Goal: Task Accomplishment & Management: Use online tool/utility

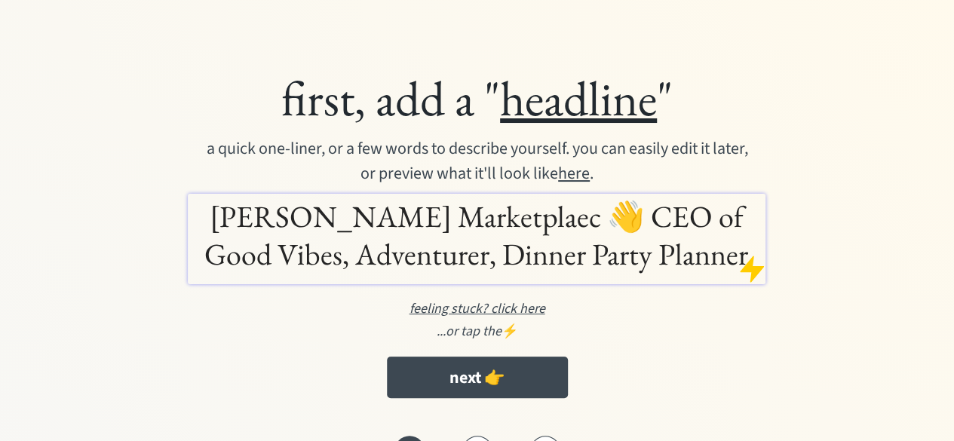
click at [380, 207] on h1 "[PERSON_NAME] Marketplaec 👋 CEO of Good Vibes, Adventurer, Dinner Party Planner" at bounding box center [477, 235] width 570 height 75
click at [543, 86] on u "headline" at bounding box center [578, 97] width 157 height 63
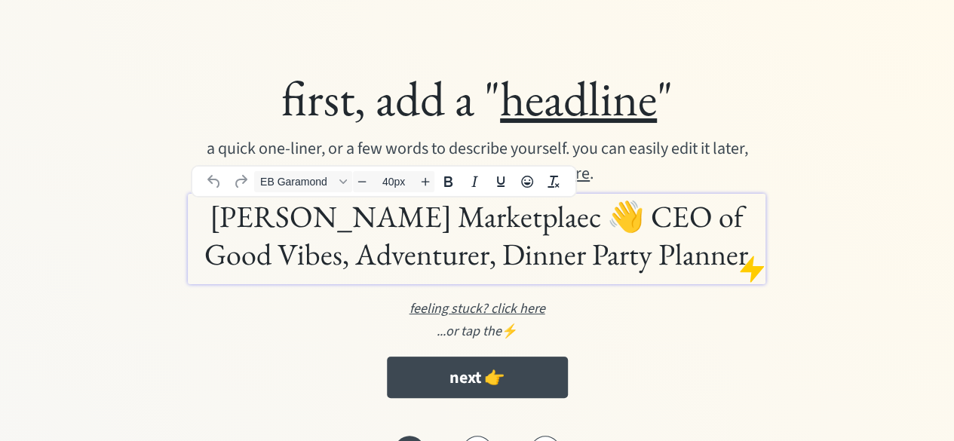
click at [437, 223] on h1 "[PERSON_NAME] Marketplaec 👋 CEO of Good Vibes, Adventurer, Dinner Party Planner" at bounding box center [477, 235] width 570 height 75
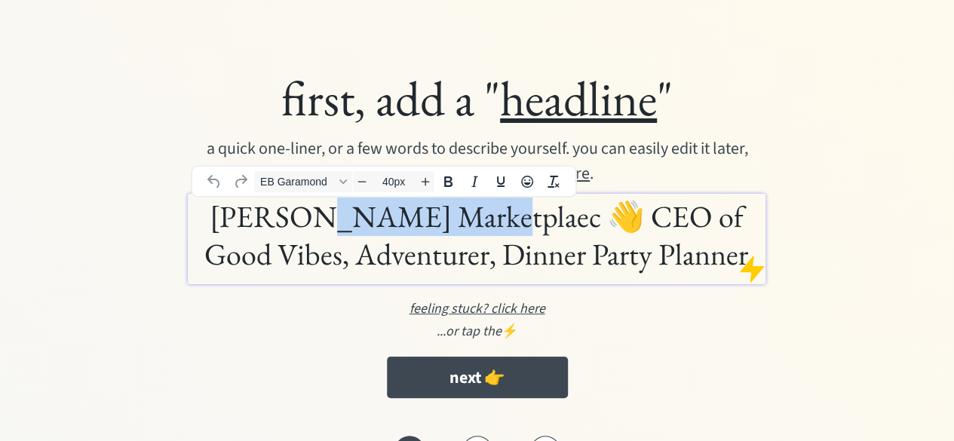
click at [437, 223] on h1 "Aleman Marketplaec 👋 CEO of Good Vibes, Adventurer, Dinner Party Planner" at bounding box center [477, 235] width 570 height 75
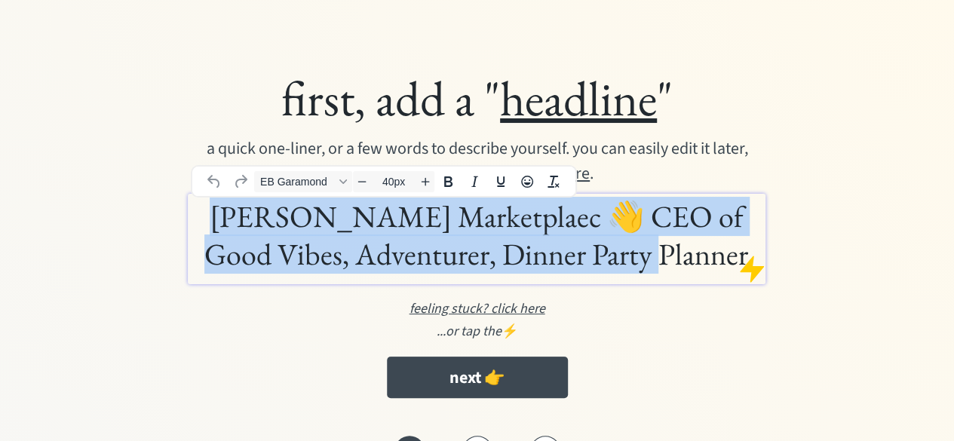
click at [437, 223] on h1 "Aleman Marketplaec 👋 CEO of Good Vibes, Adventurer, Dinner Party Planner" at bounding box center [477, 235] width 570 height 75
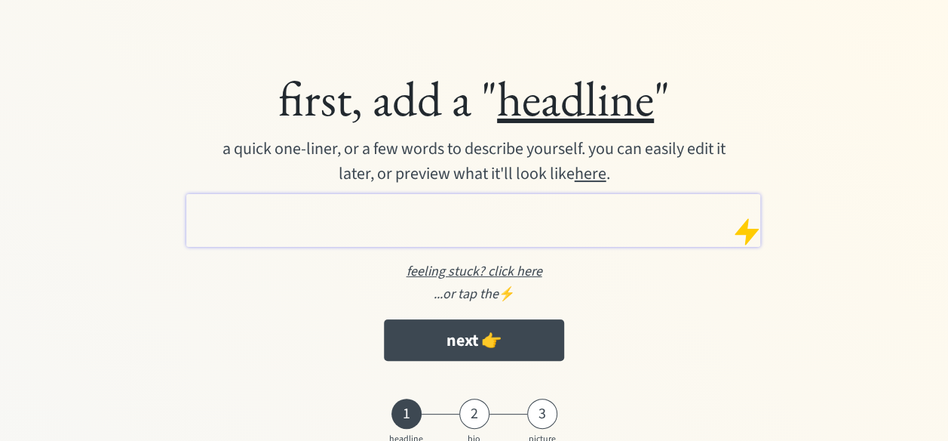
click at [77, 61] on div "first, add a " headline " a quick one-liner, or a few words to describe yoursel…" at bounding box center [474, 255] width 918 height 480
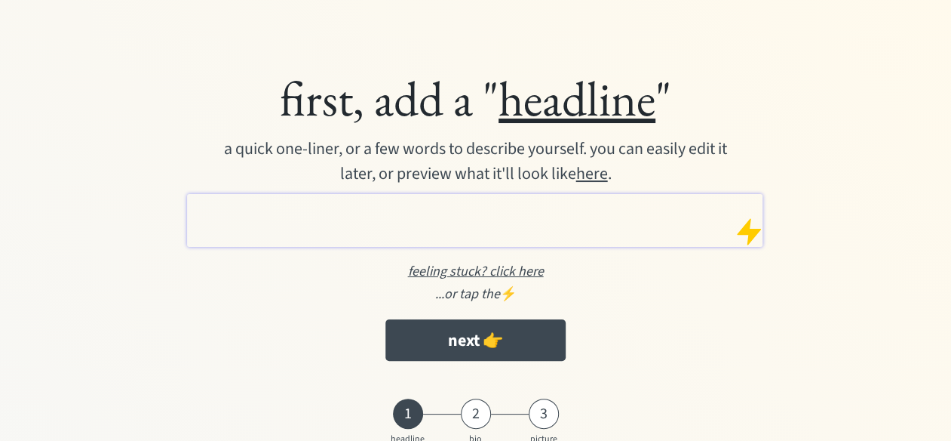
click at [97, 41] on div "first, add a " headline " a quick one-liner, or a few words to describe yoursel…" at bounding box center [475, 255] width 921 height 480
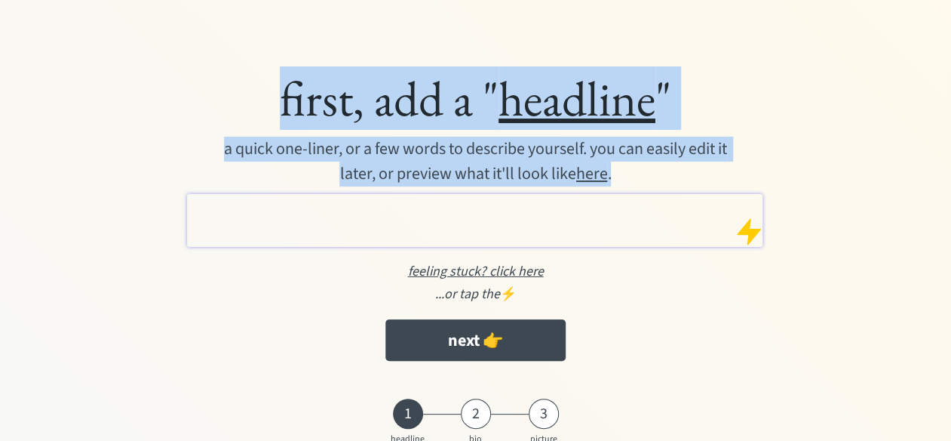
drag, startPoint x: 270, startPoint y: 85, endPoint x: 605, endPoint y: 200, distance: 354.0
click at [605, 200] on div "first, add a " headline " a quick one-liner, or a few words to describe yoursel…" at bounding box center [475, 217] width 737 height 315
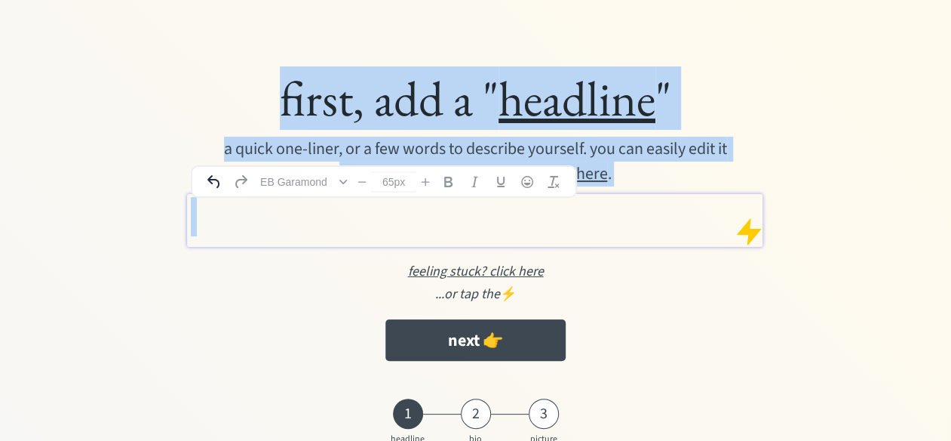
copy div "first, add a " headline " a quick one-liner, or a few words to describe yoursel…"
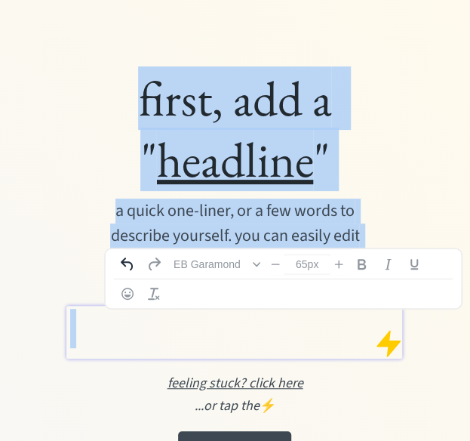
click at [103, 318] on h1 at bounding box center [233, 328] width 327 height 38
type input "40px"
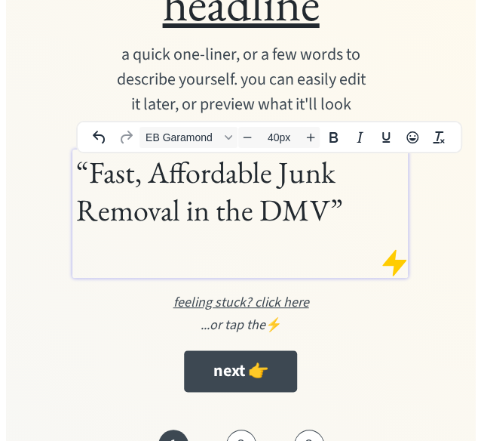
scroll to position [157, 0]
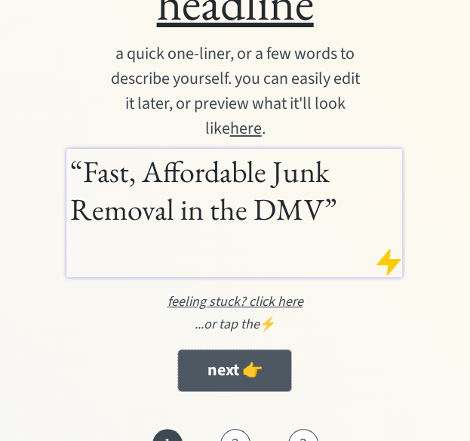
click at [196, 375] on button "next 👉" at bounding box center [234, 369] width 113 height 41
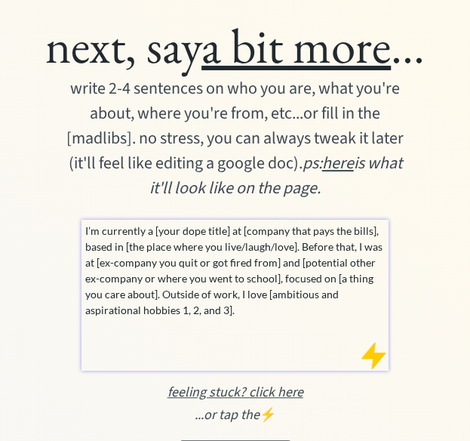
drag, startPoint x: 36, startPoint y: 52, endPoint x: 358, endPoint y: 187, distance: 348.6
click at [358, 187] on div "next, say a bit more ... write 2-4 sentences on who you are, what you're about,…" at bounding box center [235, 248] width 410 height 466
copy div "next, say a bit more ... write 2-4 sentences on who you are, what you're about,…"
click at [102, 228] on p "I’m currently a [your dope title] at [company that pays the bills], based in [t…" at bounding box center [235, 270] width 300 height 95
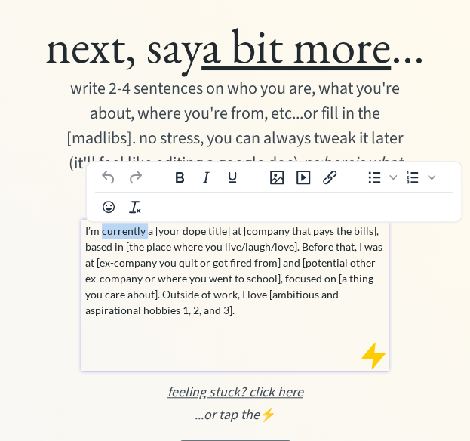
click at [102, 228] on p "I’m currently a [your dope title] at [company that pays the bills], based in [t…" at bounding box center [235, 270] width 300 height 95
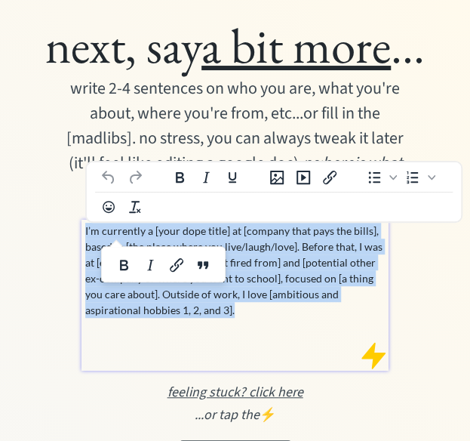
click at [102, 228] on p "I’m currently a [your dope title] at [company that pays the bills], based in [t…" at bounding box center [235, 270] width 300 height 95
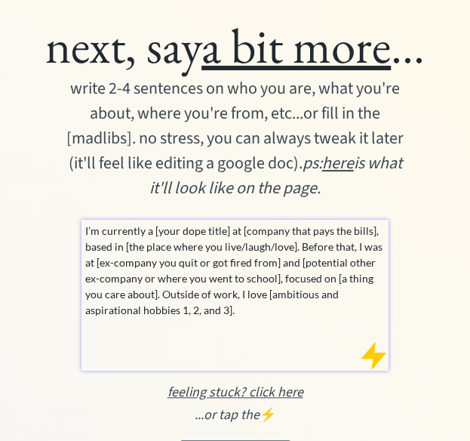
click at [69, 203] on div "next, say a bit more ... write 2-4 sentences on who you are, what you're about,…" at bounding box center [235, 248] width 410 height 466
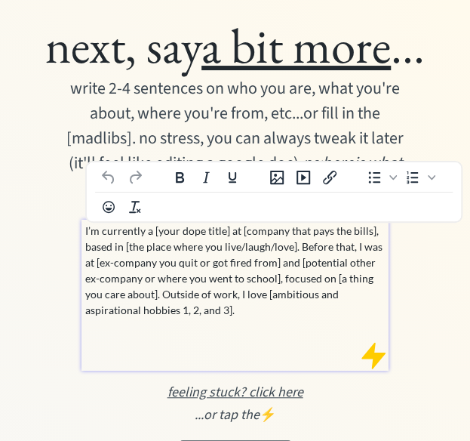
click at [235, 309] on p "I’m currently a [your dope title] at [company that pays the bills], based in [t…" at bounding box center [235, 270] width 300 height 95
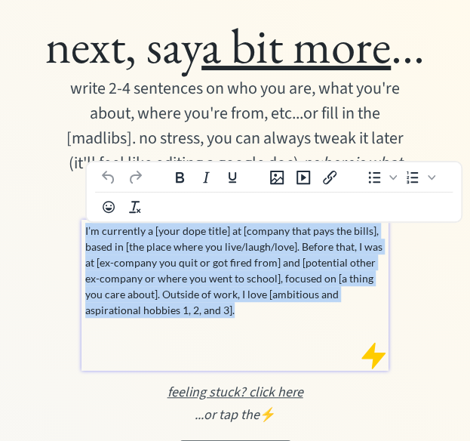
click at [235, 309] on p "I’m currently a [your dope title] at [company that pays the bills], based in [t…" at bounding box center [235, 270] width 300 height 95
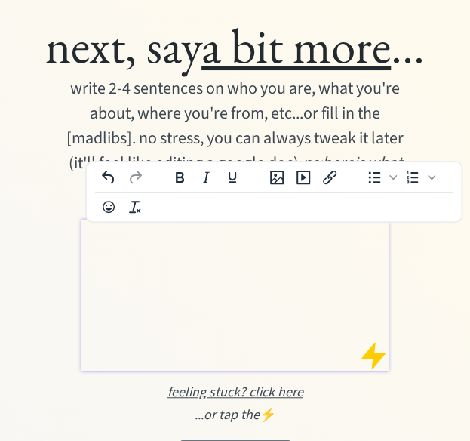
click at [101, 232] on p at bounding box center [235, 231] width 300 height 16
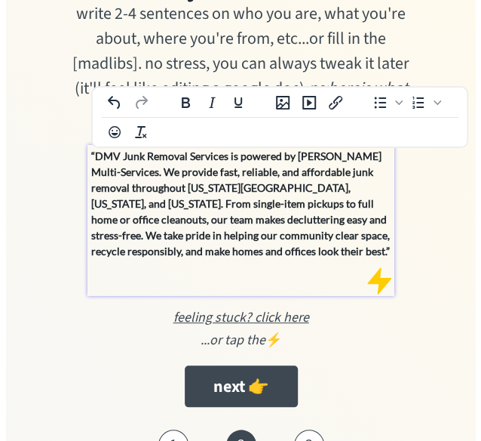
scroll to position [75, 0]
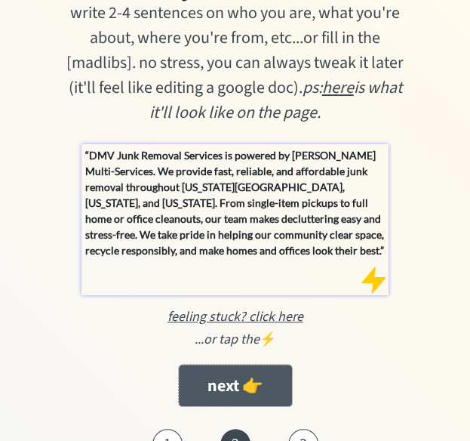
click at [226, 385] on button "next 👉" at bounding box center [235, 384] width 113 height 41
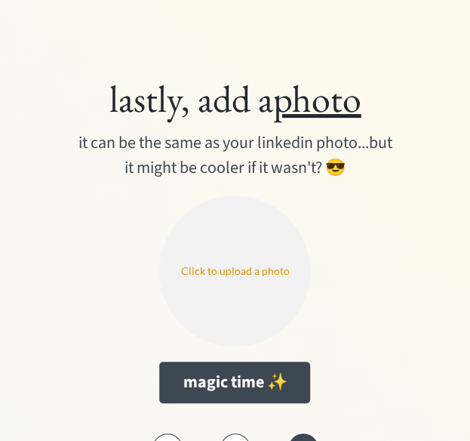
scroll to position [63, 0]
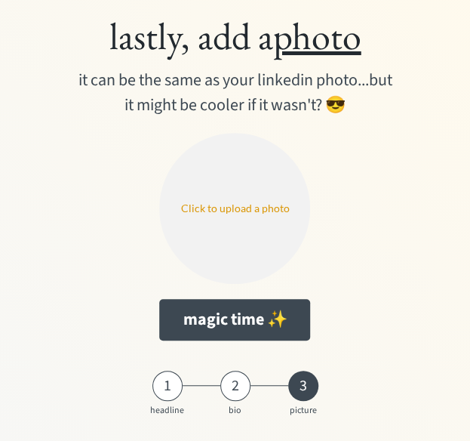
click at [220, 218] on input "file" at bounding box center [234, 208] width 151 height 151
type input "C:\fakepath\Aleman with logos .png"
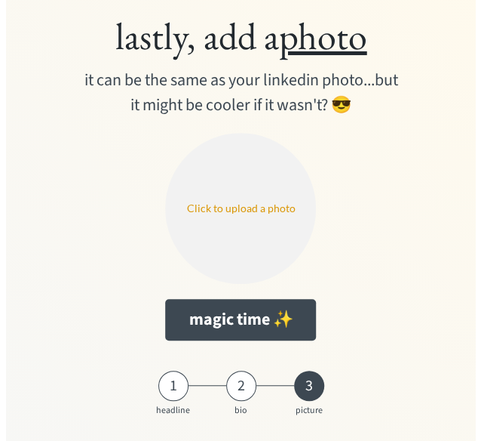
scroll to position [0, 0]
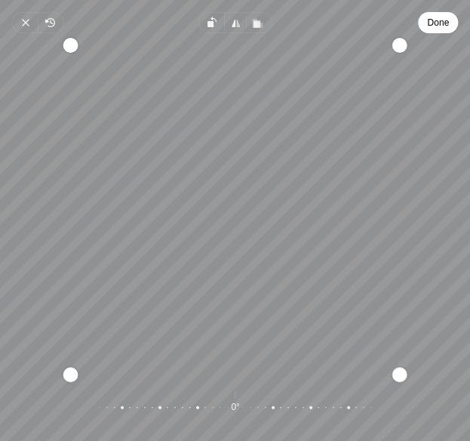
drag, startPoint x: 266, startPoint y: 266, endPoint x: 459, endPoint y: 320, distance: 200.4
click at [459, 320] on div "Recenter" at bounding box center [235, 209] width 470 height 341
drag, startPoint x: 327, startPoint y: 289, endPoint x: 282, endPoint y: 220, distance: 81.8
click at [282, 220] on div "Recenter" at bounding box center [235, 209] width 446 height 329
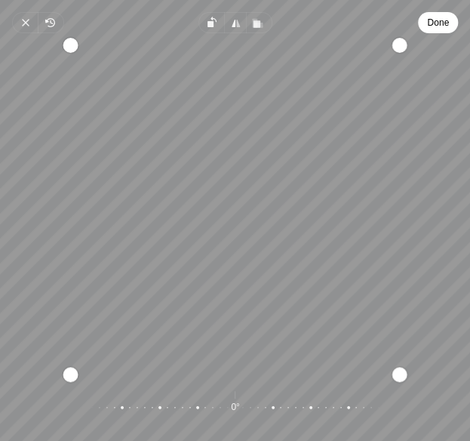
click at [282, 224] on div "Recenter" at bounding box center [235, 209] width 446 height 329
drag, startPoint x: 247, startPoint y: 221, endPoint x: 118, endPoint y: 296, distance: 150.1
click at [118, 296] on div "Recenter" at bounding box center [235, 209] width 446 height 329
click at [435, 26] on span "Done" at bounding box center [438, 23] width 22 height 18
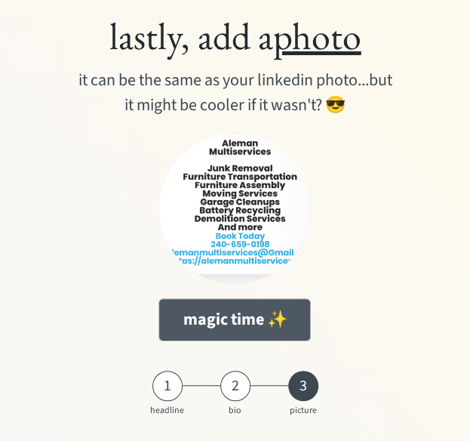
click at [207, 327] on button "magic time ✨" at bounding box center [234, 319] width 151 height 41
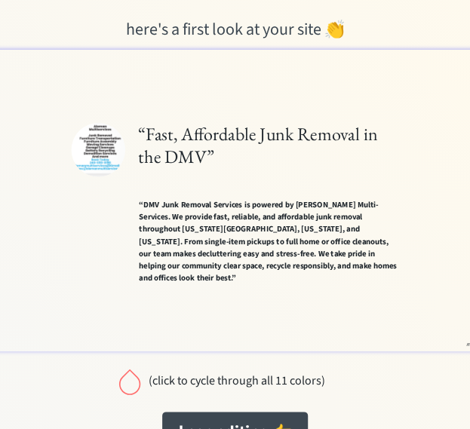
scroll to position [190, 0]
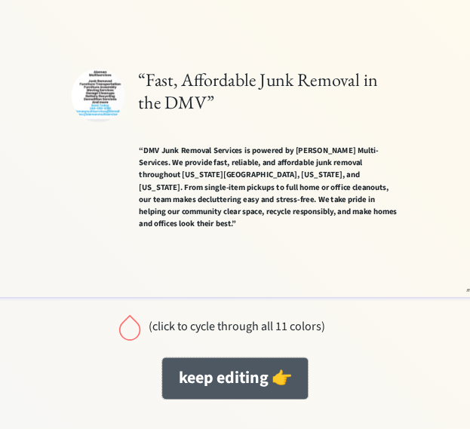
click at [218, 386] on button "keep editing 👉" at bounding box center [235, 378] width 146 height 41
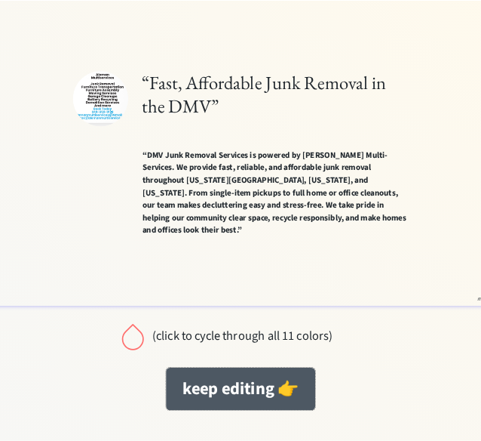
scroll to position [178, 0]
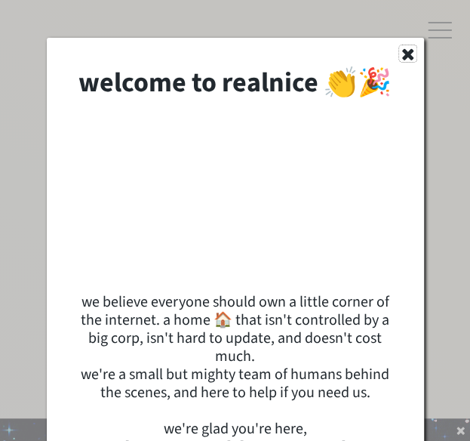
click at [406, 57] on use at bounding box center [406, 54] width 11 height 11
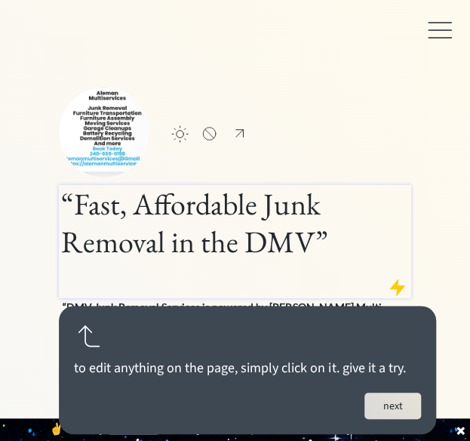
scroll to position [107, 0]
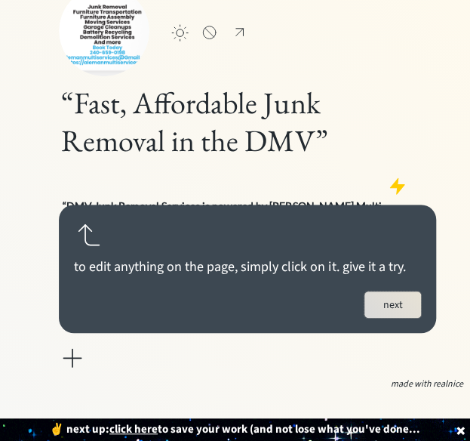
click at [385, 296] on button "next" at bounding box center [392, 304] width 57 height 26
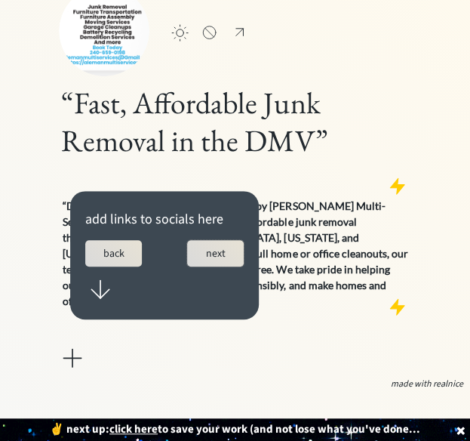
click at [215, 241] on button "next" at bounding box center [215, 253] width 57 height 26
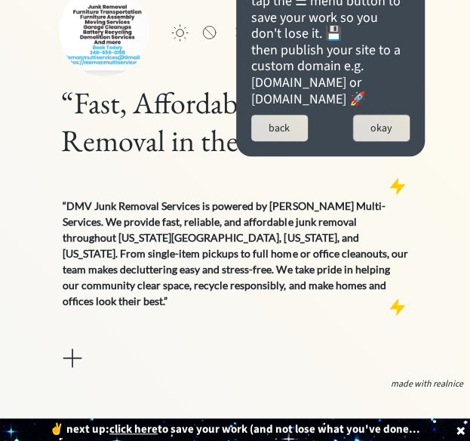
click at [367, 141] on button "okay" at bounding box center [381, 128] width 57 height 26
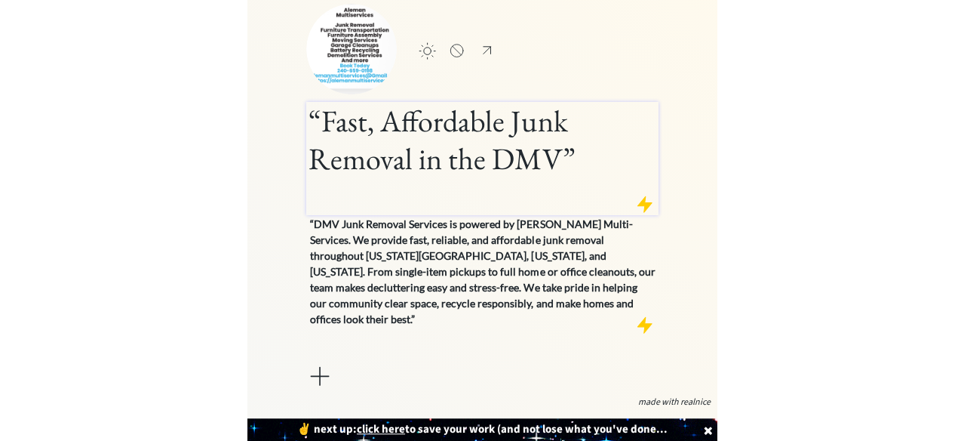
scroll to position [119, 0]
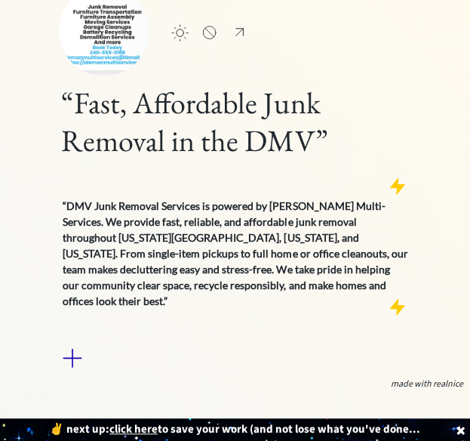
click at [74, 342] on div at bounding box center [72, 357] width 30 height 30
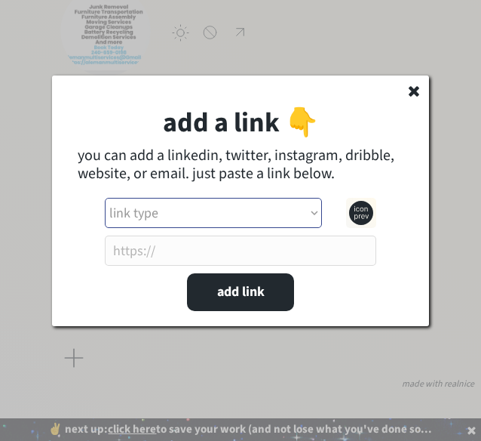
click at [138, 209] on select "link type apple music apple podcasts beehiiv behance bluesky calendar discord d…" at bounding box center [213, 213] width 217 height 30
click at [409, 88] on icon at bounding box center [414, 90] width 15 height 15
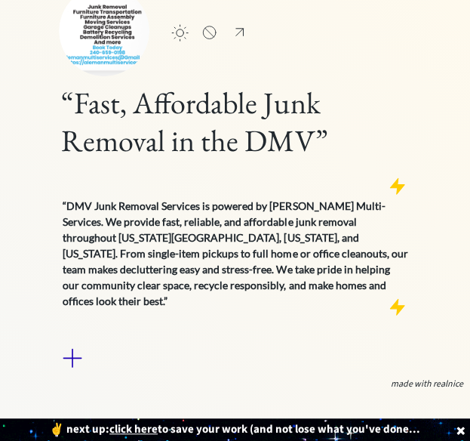
click at [75, 342] on div at bounding box center [72, 357] width 30 height 30
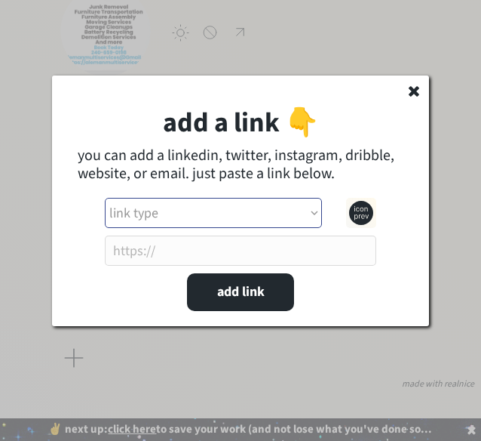
click at [124, 218] on select "link type apple music apple podcasts beehiiv behance bluesky calendar discord d…" at bounding box center [213, 213] width 217 height 30
select select ""phone""
click at [105, 198] on select "link type apple music apple podcasts beehiiv behance bluesky calendar discord d…" at bounding box center [213, 213] width 217 height 30
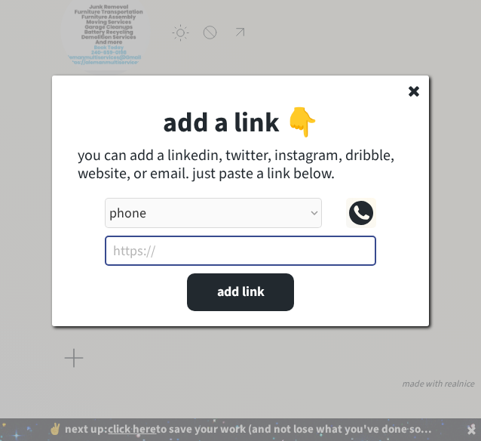
click at [134, 254] on input "input" at bounding box center [241, 250] width 272 height 30
click at [319, 213] on select "link type apple music apple podcasts beehiiv behance bluesky calendar discord d…" at bounding box center [213, 213] width 217 height 30
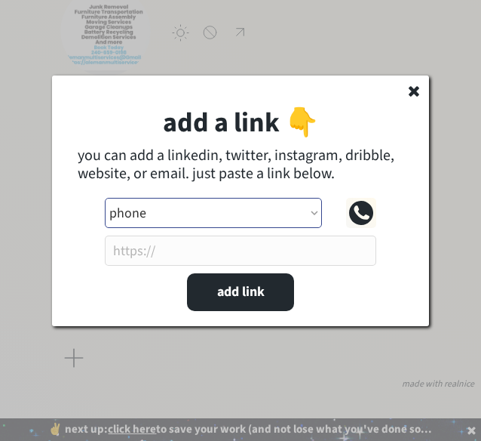
click at [105, 198] on select "link type apple music apple podcasts beehiiv behance bluesky calendar discord d…" at bounding box center [213, 213] width 217 height 30
click at [160, 254] on input "input" at bounding box center [241, 250] width 272 height 30
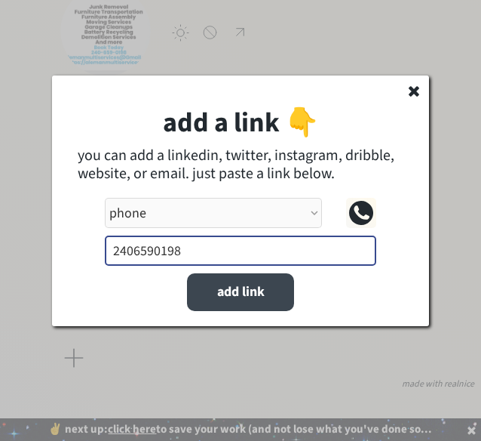
type input "2406590198"
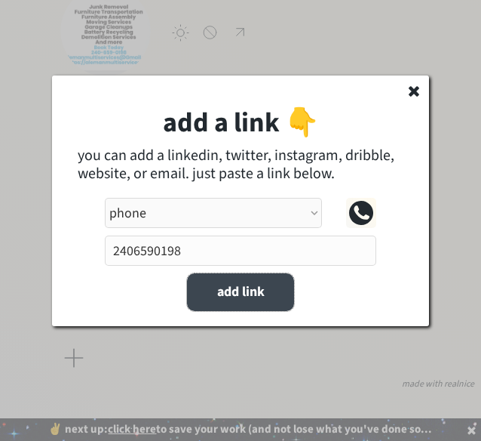
click at [216, 298] on button "add link" at bounding box center [240, 292] width 107 height 38
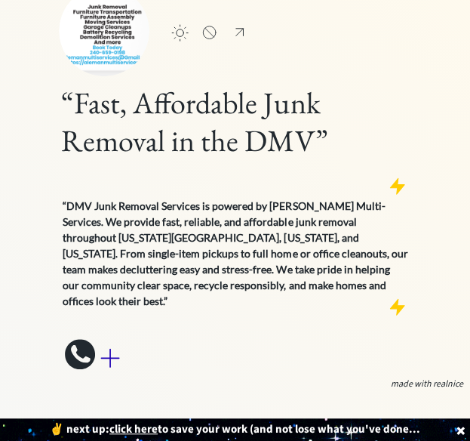
click at [112, 342] on div at bounding box center [110, 357] width 30 height 30
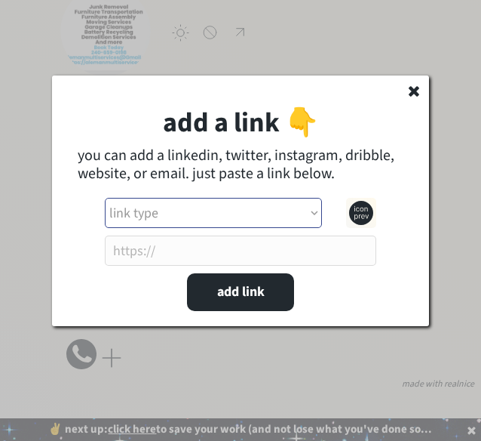
click at [149, 205] on select "link type apple music apple podcasts beehiiv behance bluesky calendar discord d…" at bounding box center [213, 213] width 217 height 30
select select ""other_website""
click at [105, 198] on select "link type apple music apple podcasts beehiiv behance bluesky calendar discord d…" at bounding box center [213, 213] width 217 height 30
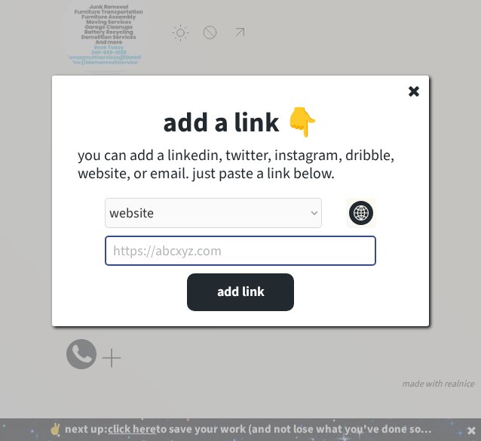
click at [129, 250] on input "input" at bounding box center [241, 250] width 272 height 30
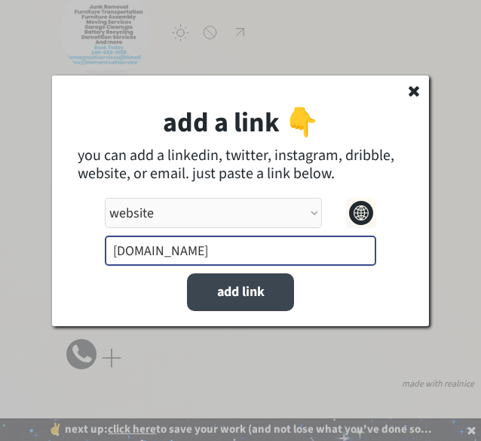
type input "[DOMAIN_NAME]"
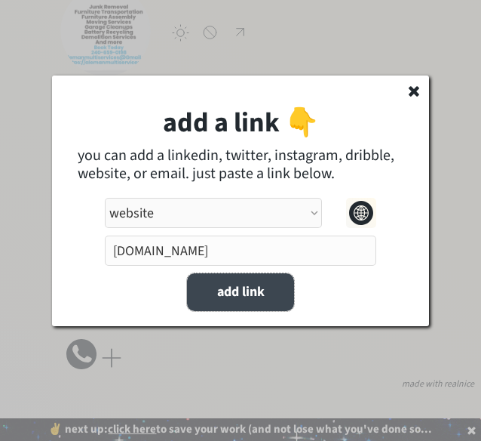
click at [241, 296] on button "add link" at bounding box center [240, 292] width 107 height 38
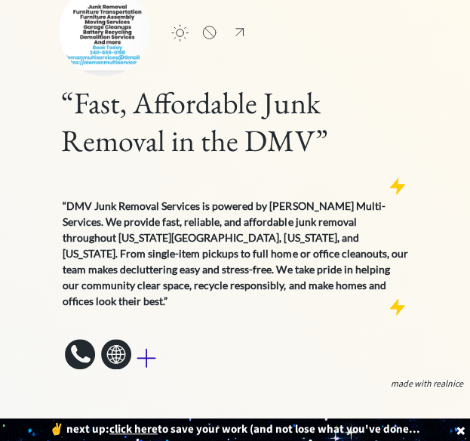
click at [151, 342] on div at bounding box center [146, 357] width 30 height 30
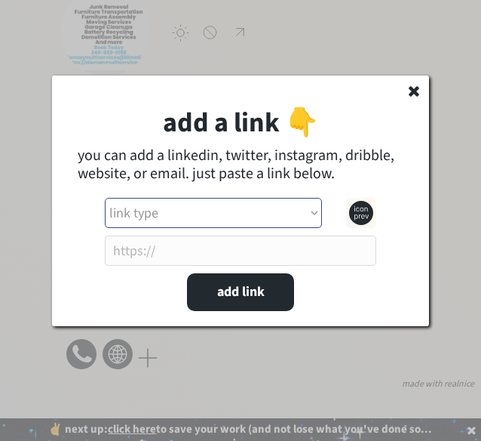
click at [314, 213] on select "link type apple music apple podcasts beehiiv behance bluesky calendar discord d…" at bounding box center [213, 213] width 217 height 30
select select ""youtube""
click at [105, 198] on select "link type apple music apple podcasts beehiiv behance bluesky calendar discord d…" at bounding box center [213, 213] width 217 height 30
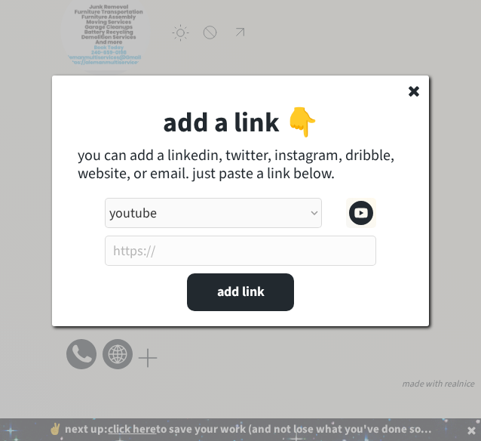
click at [133, 261] on input "input" at bounding box center [241, 250] width 272 height 30
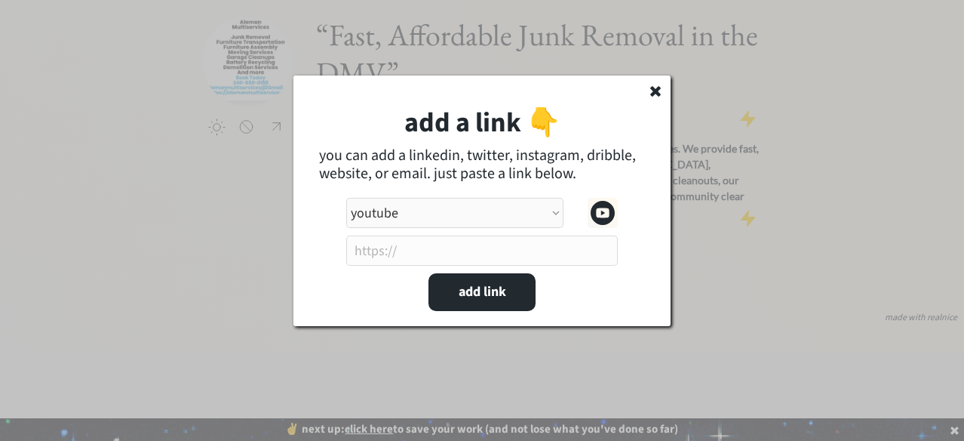
click at [56, 121] on div at bounding box center [482, 220] width 964 height 441
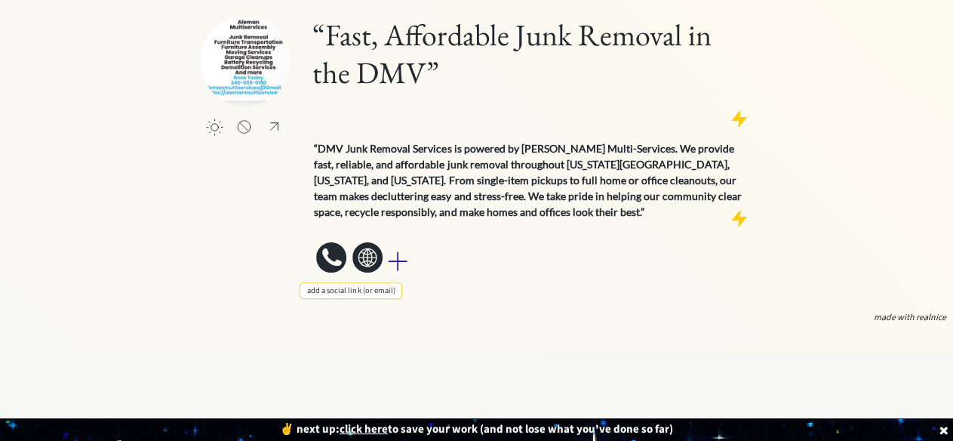
click at [404, 246] on div at bounding box center [397, 261] width 30 height 30
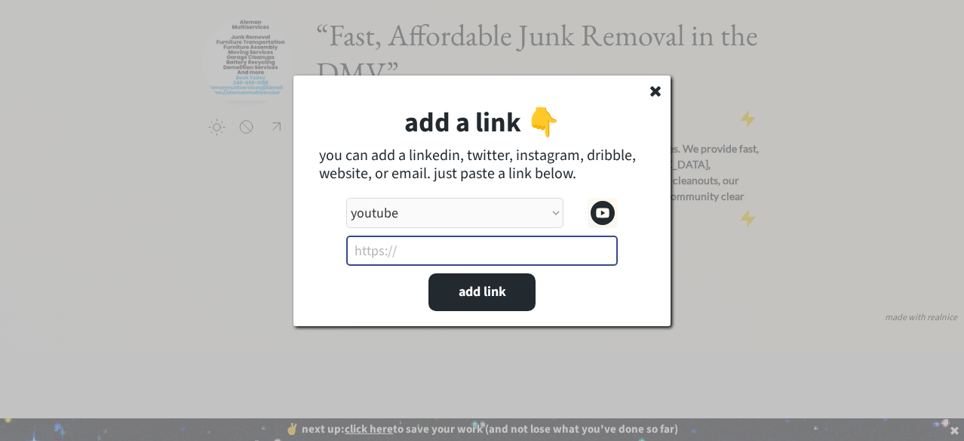
click at [375, 251] on input "input" at bounding box center [482, 250] width 272 height 30
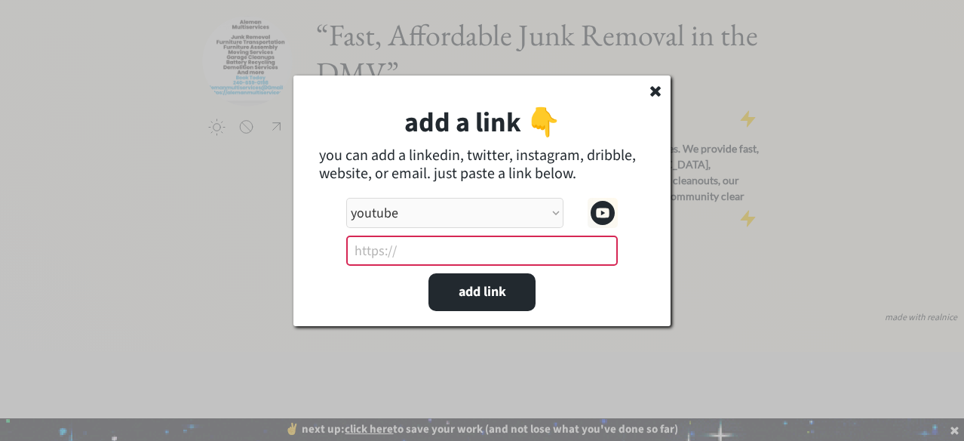
paste input "[URL][DOMAIN_NAME]"
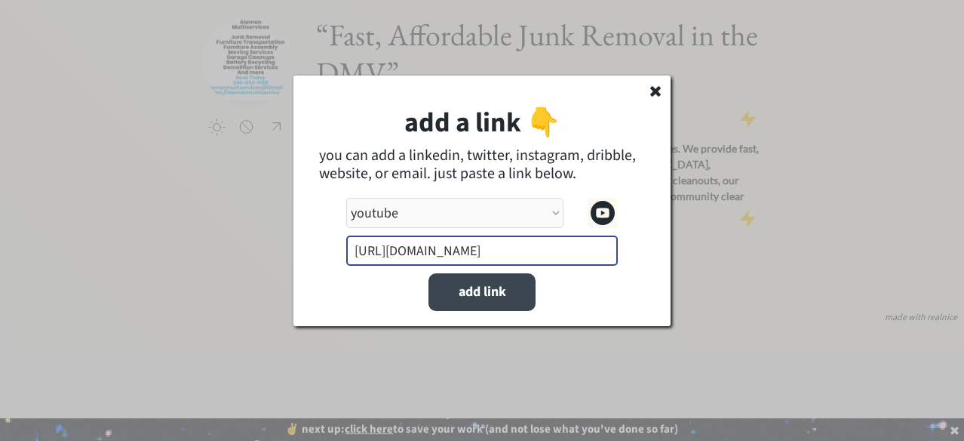
type input "[URL][DOMAIN_NAME]"
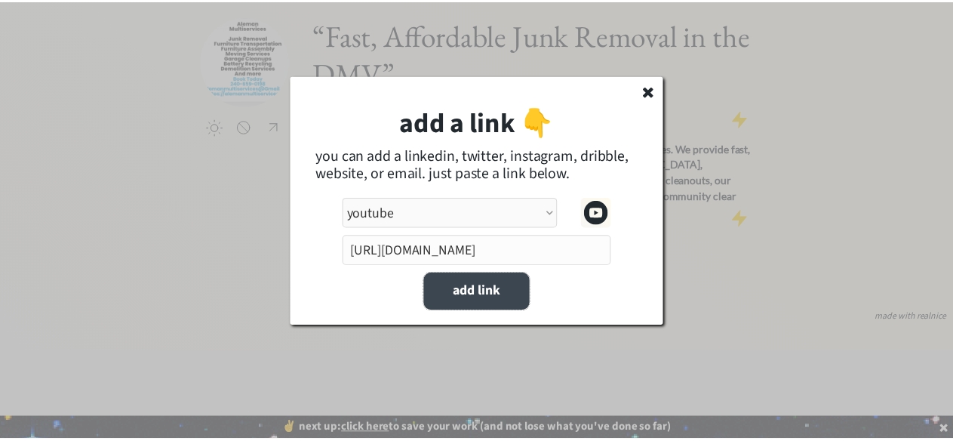
scroll to position [0, 0]
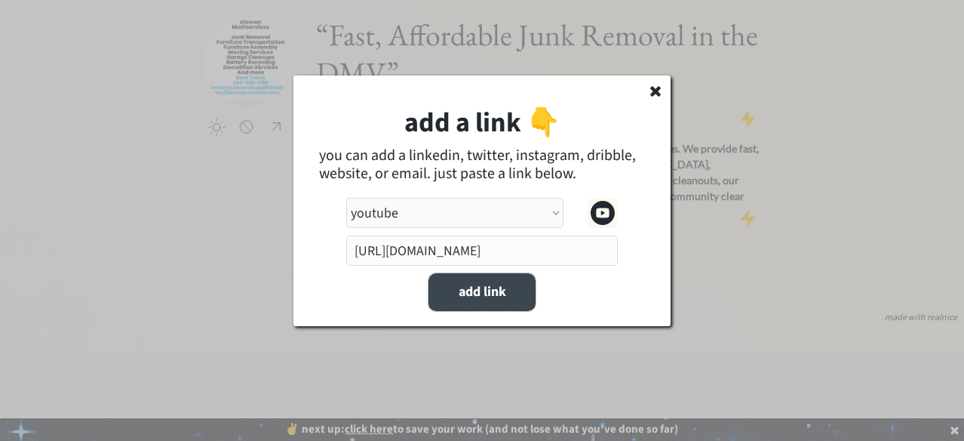
click at [469, 299] on button "add link" at bounding box center [481, 292] width 107 height 38
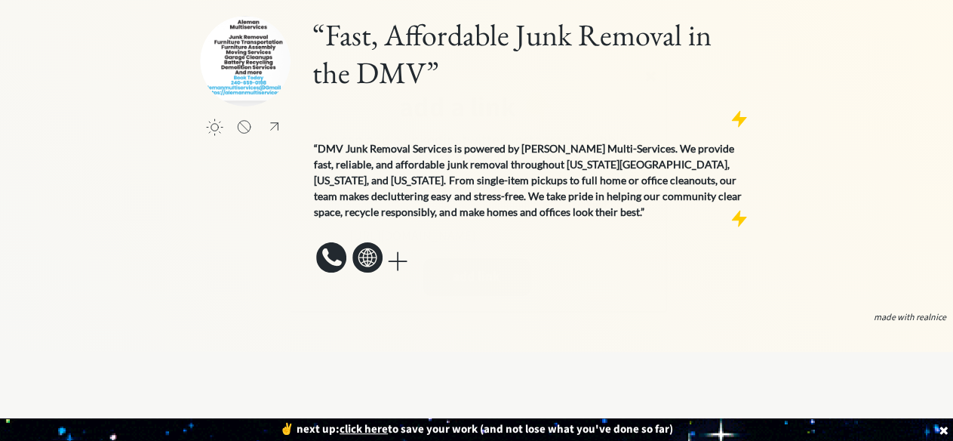
select select ""PLACEHOLDER_1427118222253""
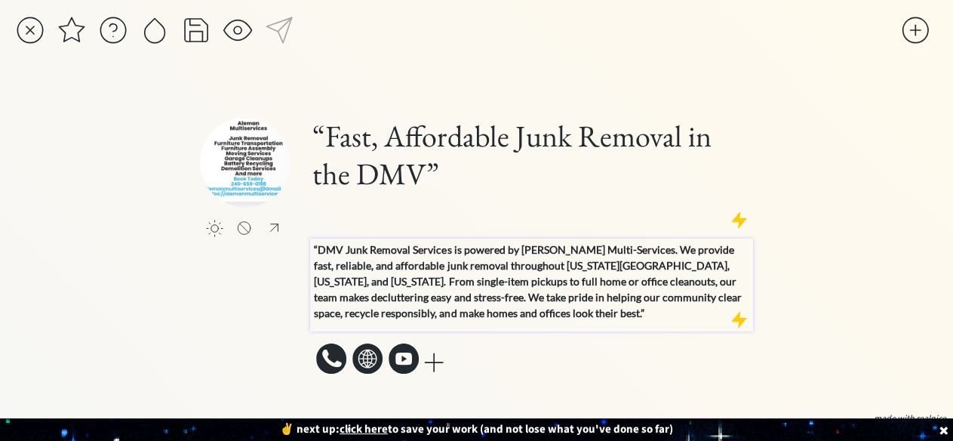
scroll to position [69, 0]
